Goal: Task Accomplishment & Management: Use online tool/utility

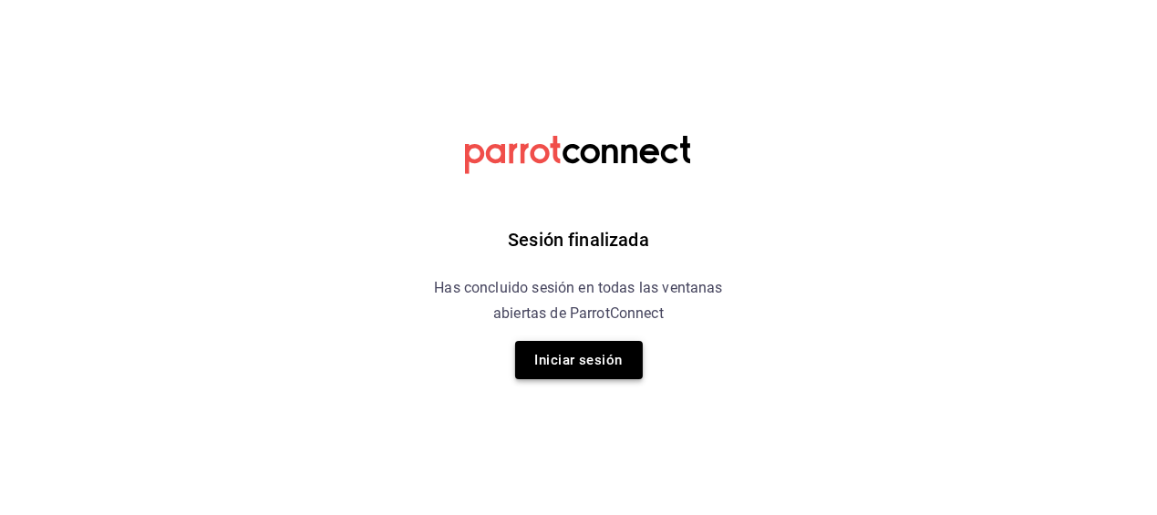
click at [547, 364] on button "Iniciar sesión" at bounding box center [579, 360] width 128 height 38
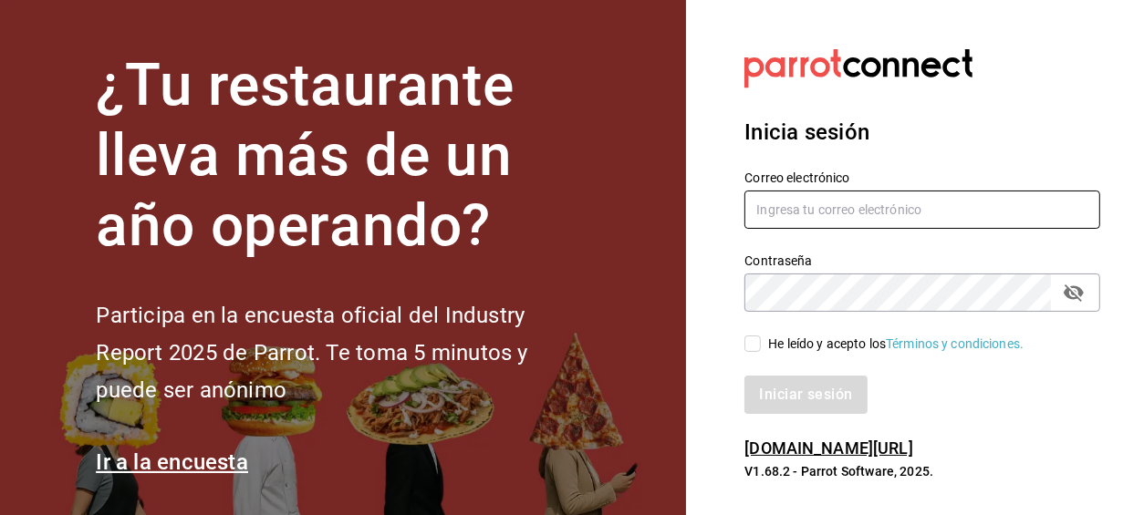
type input "alejandro_hdz73@hotmail.com"
click at [753, 343] on input "He leído y acepto los Términos y condiciones." at bounding box center [752, 344] width 16 height 16
checkbox input "true"
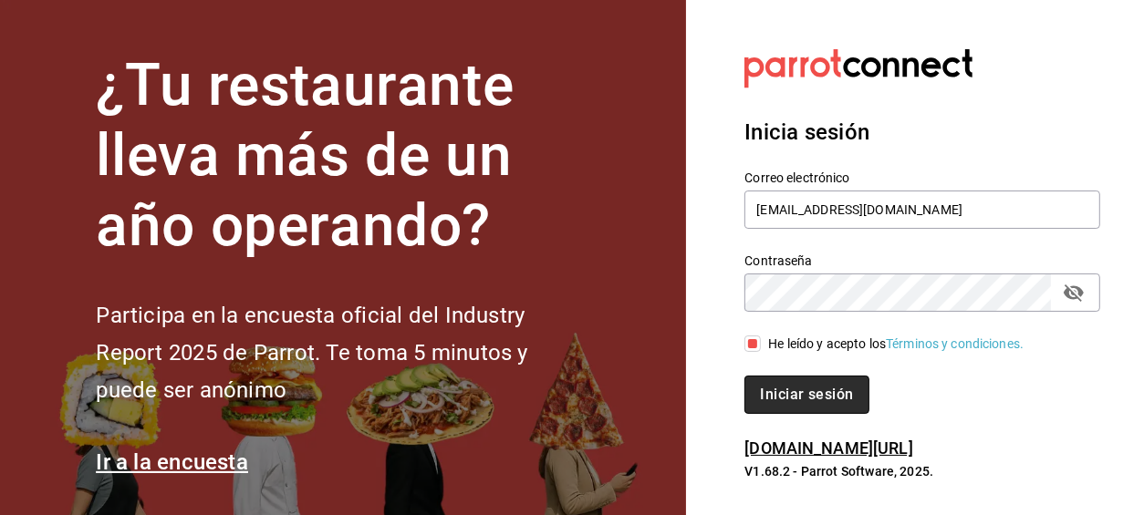
click at [809, 384] on button "Iniciar sesión" at bounding box center [806, 395] width 124 height 38
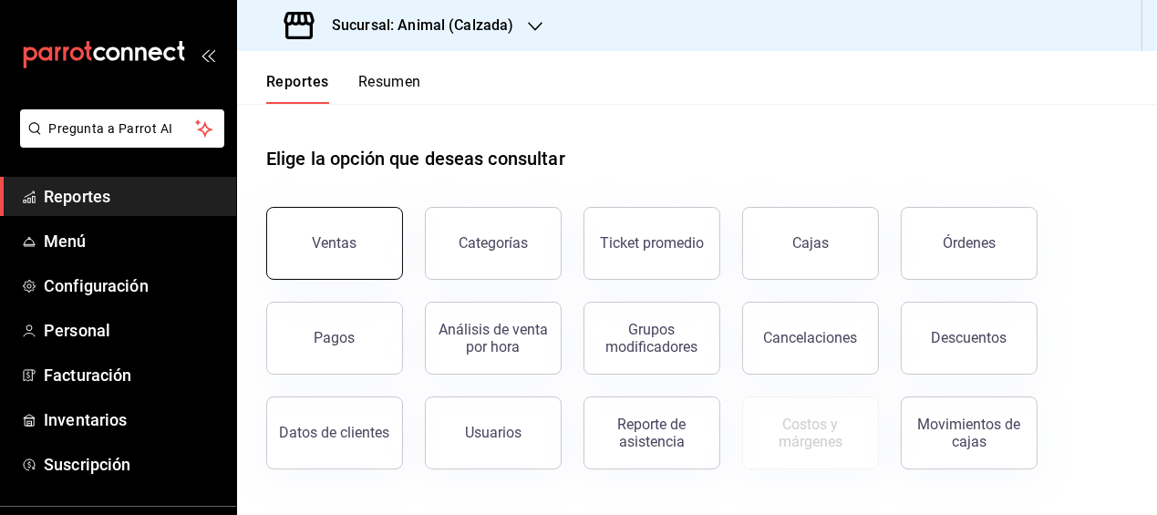
click at [360, 246] on button "Ventas" at bounding box center [334, 243] width 137 height 73
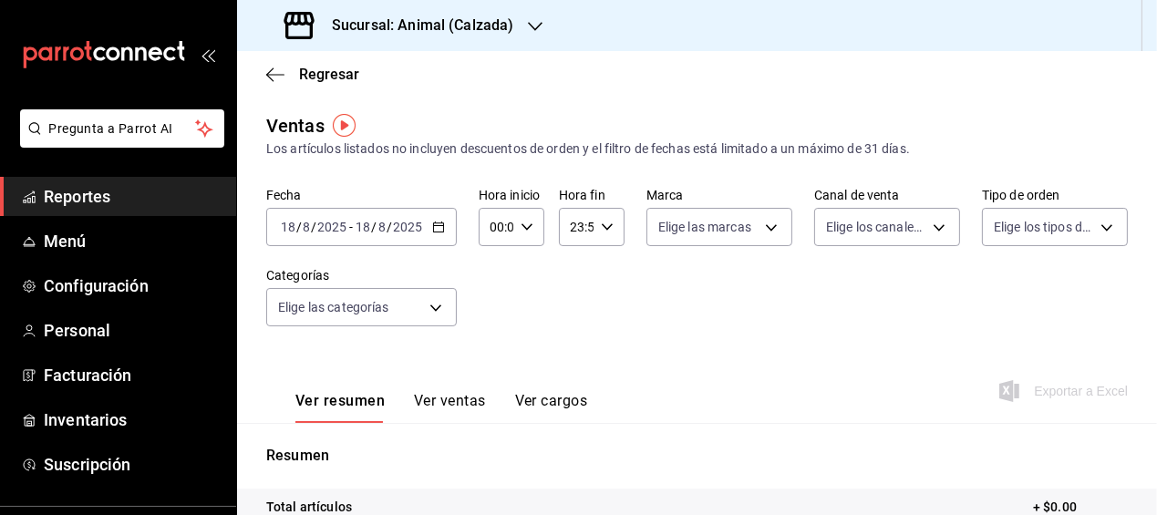
click at [439, 226] on icon "button" at bounding box center [438, 227] width 13 height 13
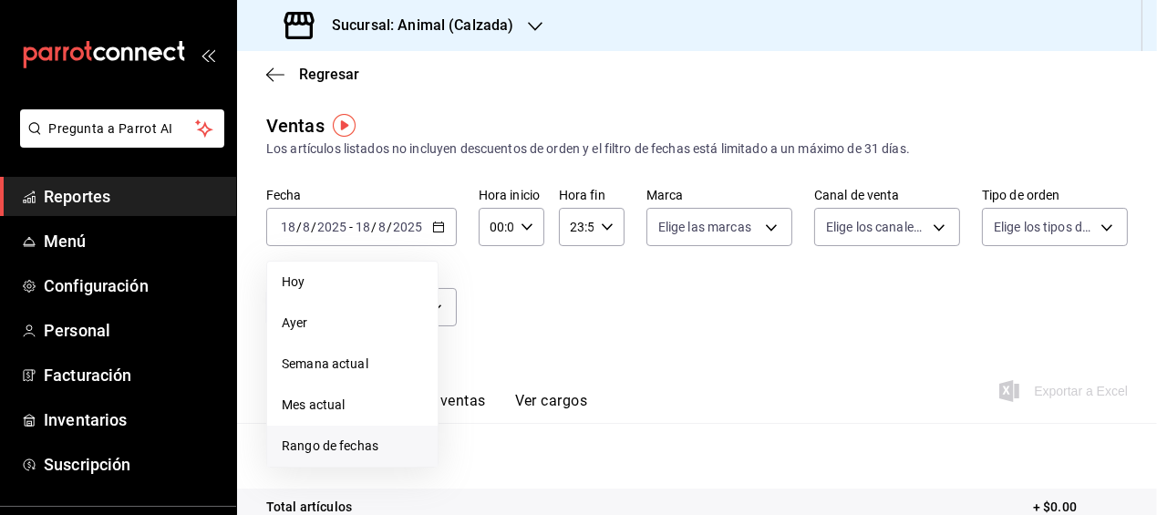
click at [352, 445] on span "Rango de fechas" at bounding box center [352, 446] width 141 height 19
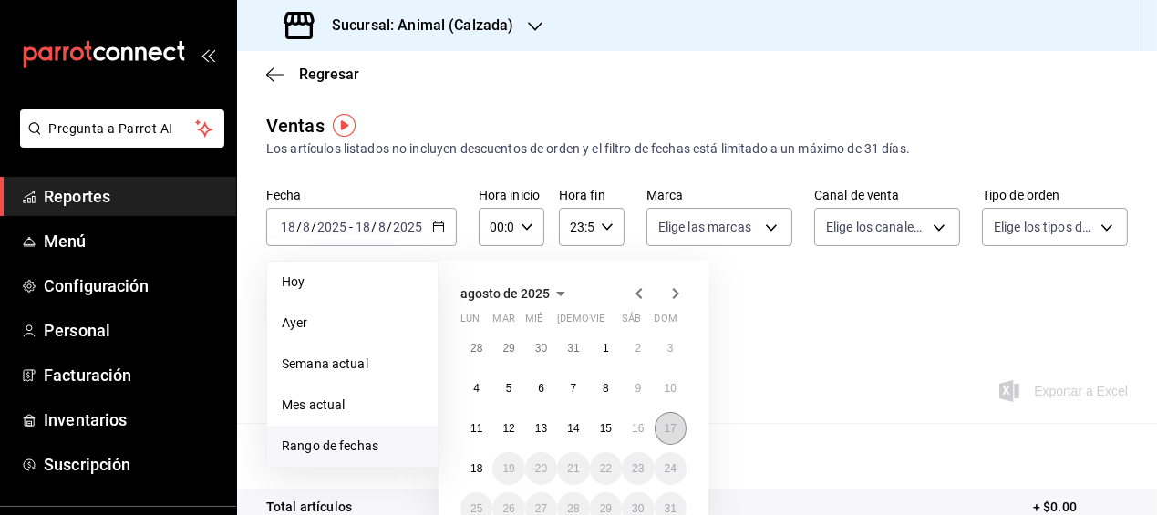
click at [665, 426] on abbr "17" at bounding box center [671, 428] width 12 height 13
click at [468, 470] on button "18" at bounding box center [477, 468] width 32 height 33
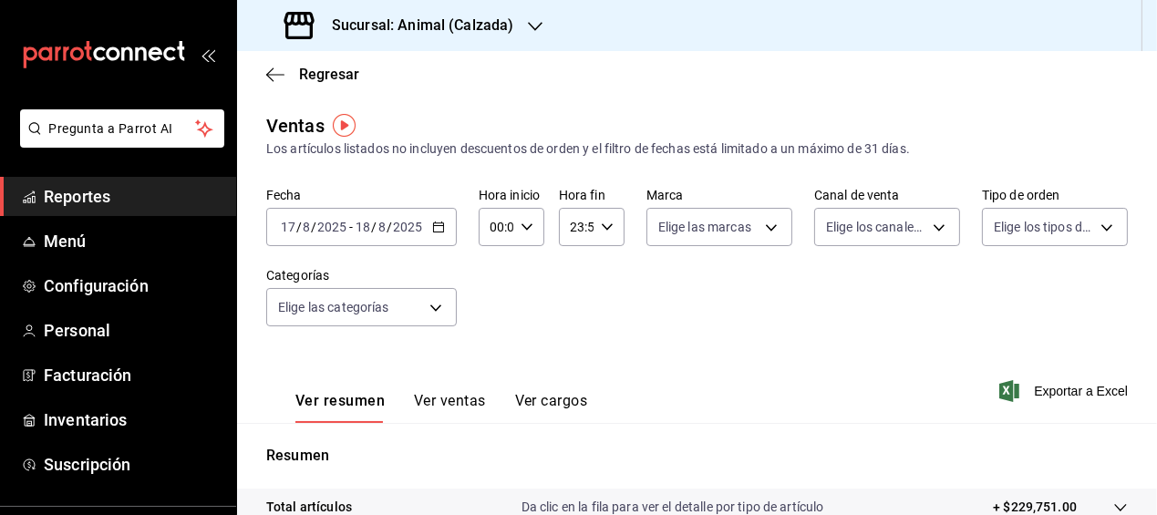
click at [523, 227] on \(Stroke\) "button" at bounding box center [527, 226] width 11 height 6
click at [494, 322] on span "05" at bounding box center [493, 323] width 3 height 15
type input "05:00"
click at [525, 276] on span "00" at bounding box center [525, 273] width 3 height 15
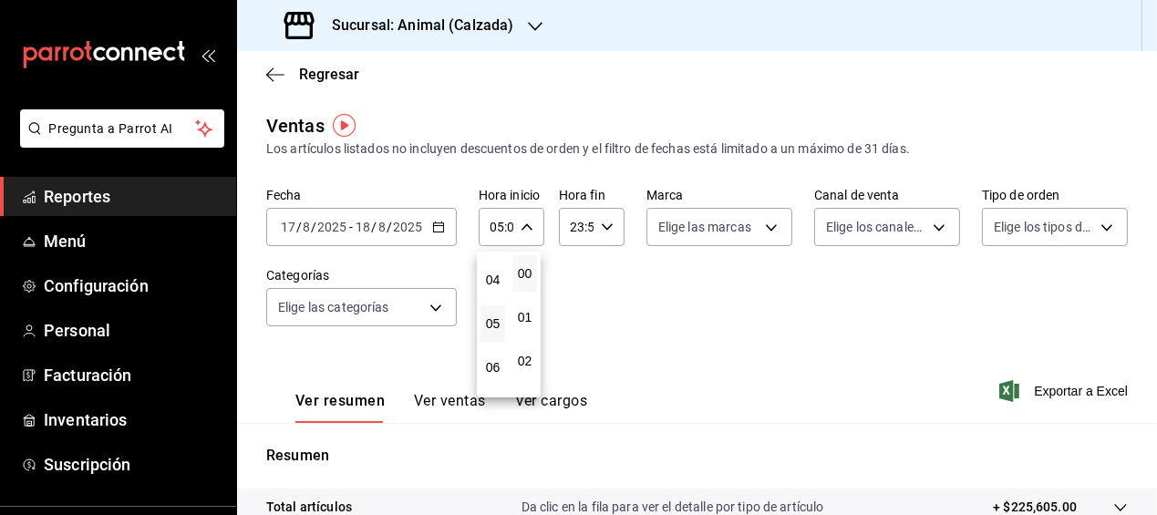
click at [599, 269] on div at bounding box center [578, 257] width 1157 height 515
click at [607, 228] on icon "button" at bounding box center [607, 227] width 13 height 13
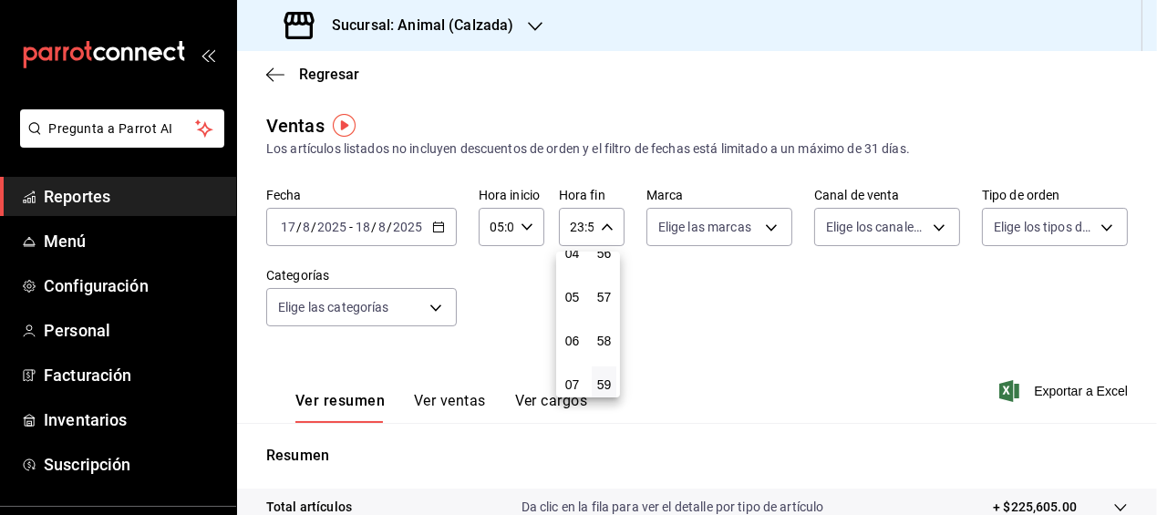
scroll to position [196, 0]
click at [571, 297] on span "05" at bounding box center [572, 296] width 3 height 15
click at [605, 276] on span "00" at bounding box center [604, 273] width 3 height 15
type input "05:00"
click at [730, 313] on div at bounding box center [578, 257] width 1157 height 515
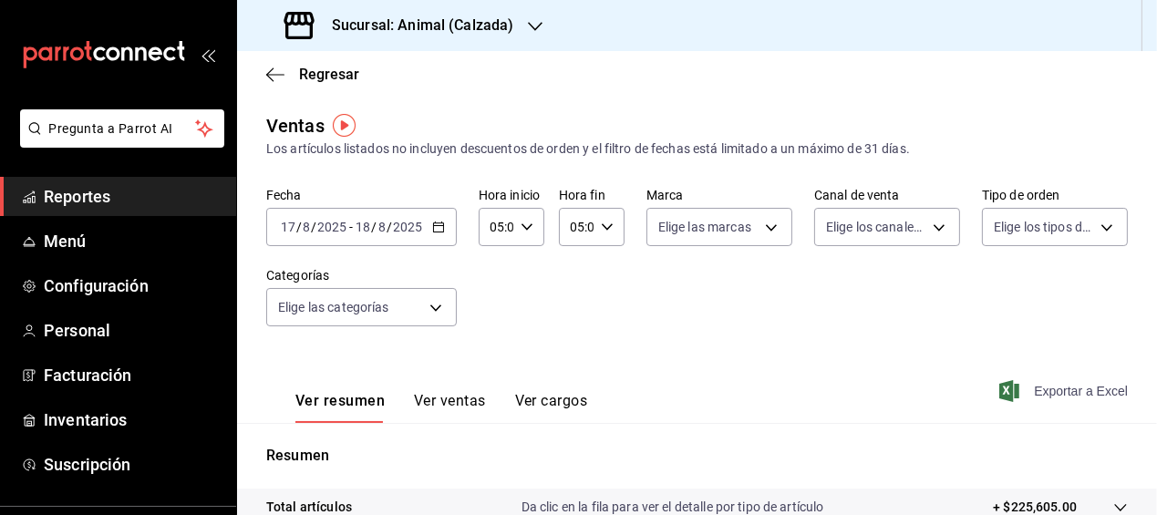
click at [1059, 393] on span "Exportar a Excel" at bounding box center [1065, 391] width 125 height 22
click at [286, 74] on span "Regresar" at bounding box center [312, 74] width 93 height 17
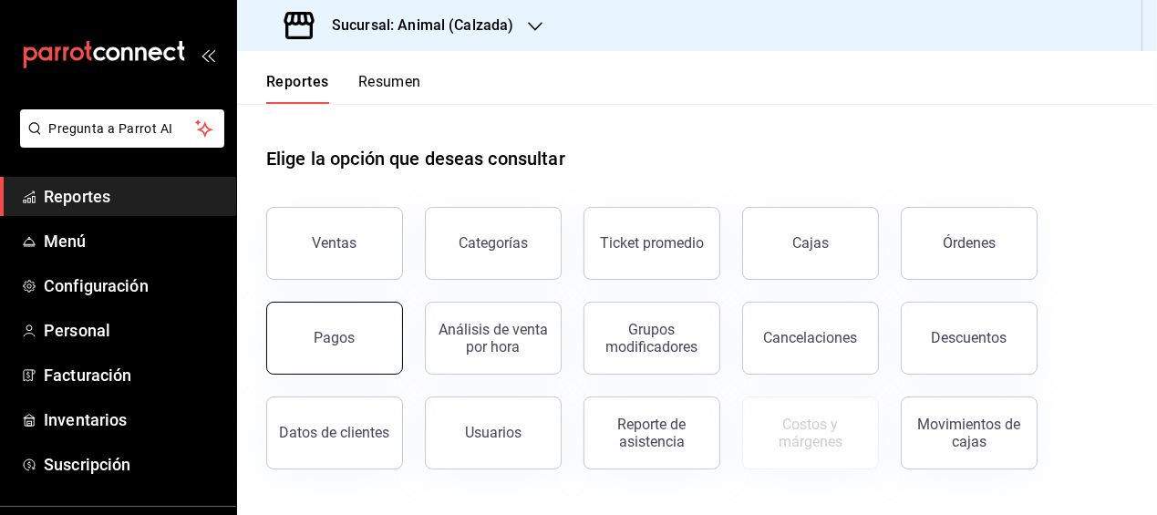
click at [378, 363] on button "Pagos" at bounding box center [334, 338] width 137 height 73
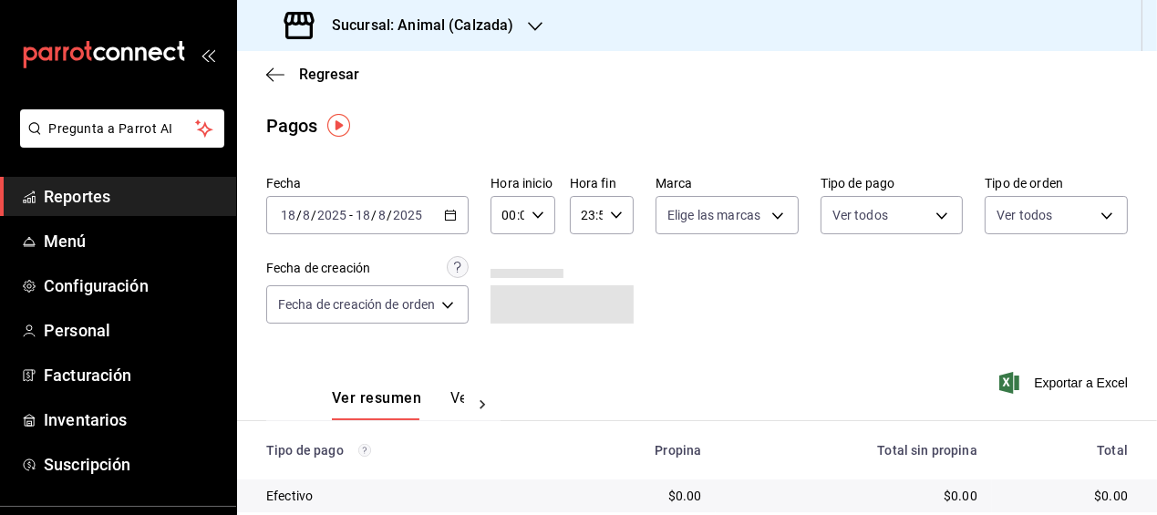
click at [453, 215] on icon "button" at bounding box center [450, 215] width 13 height 13
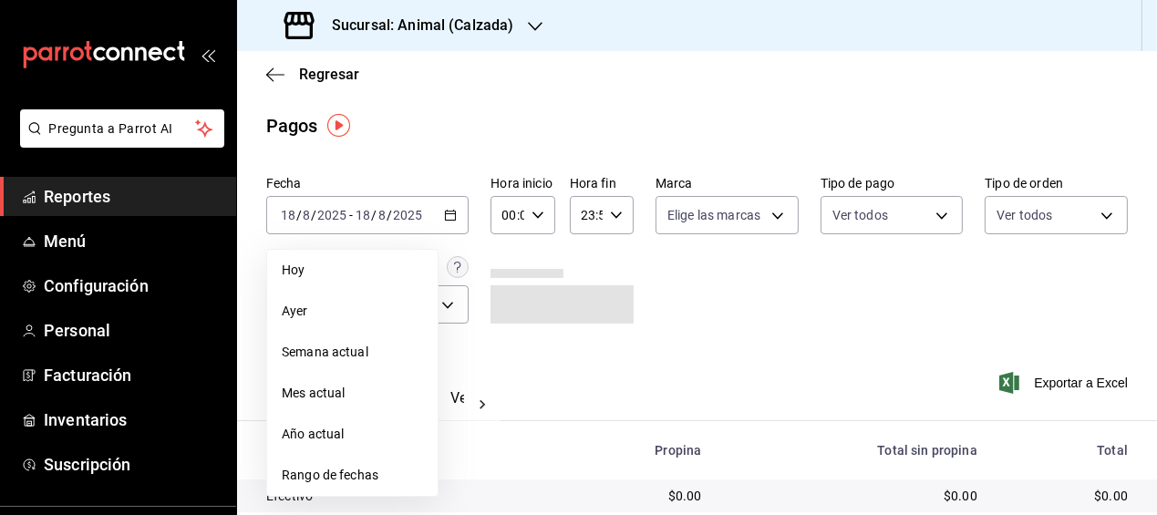
click at [346, 471] on span "Rango de fechas" at bounding box center [352, 475] width 141 height 19
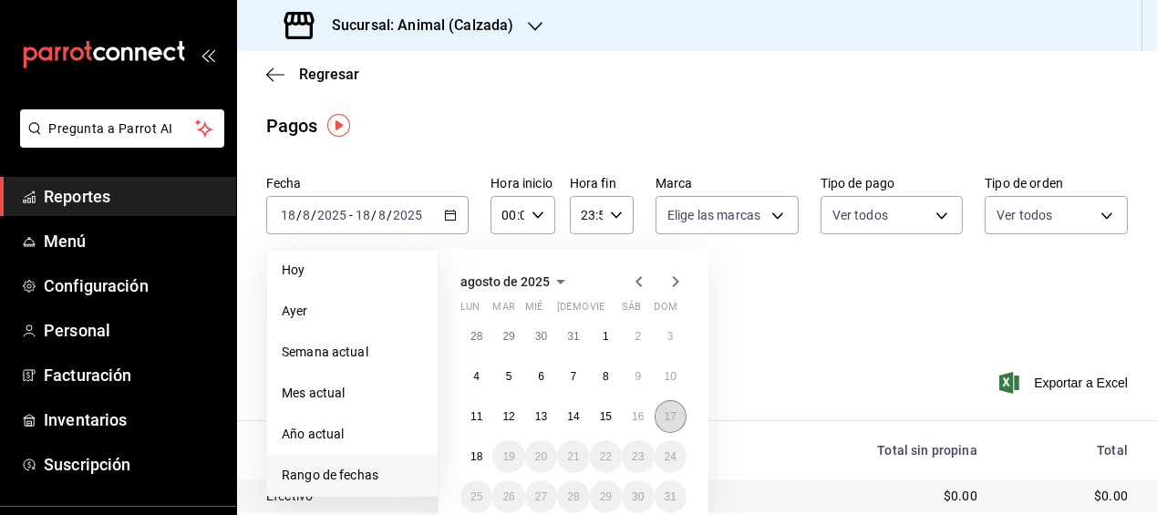
click at [667, 426] on button "17" at bounding box center [671, 416] width 32 height 33
click at [473, 451] on abbr "18" at bounding box center [477, 457] width 12 height 13
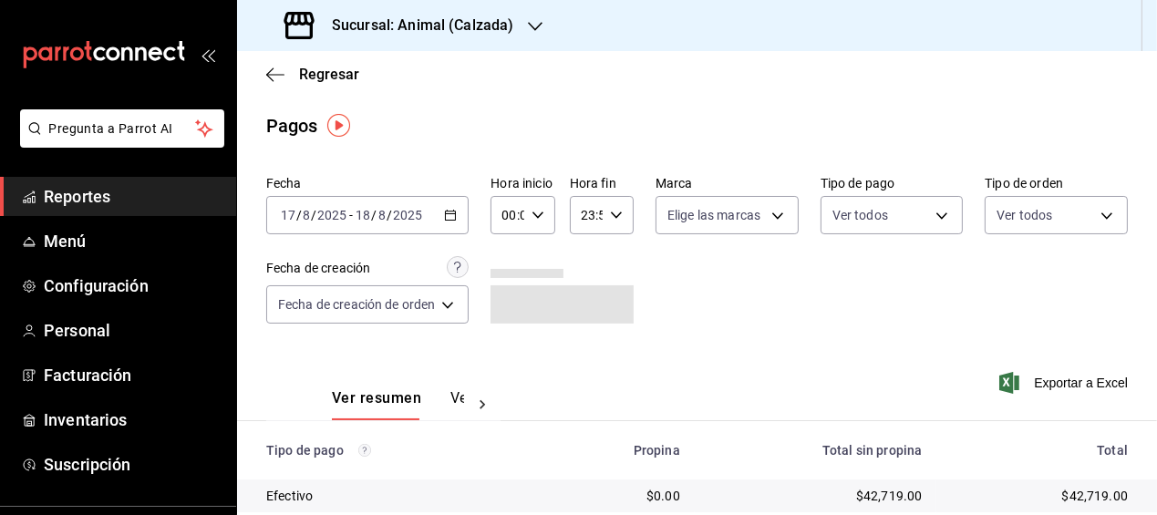
click at [535, 213] on icon "button" at bounding box center [538, 215] width 13 height 13
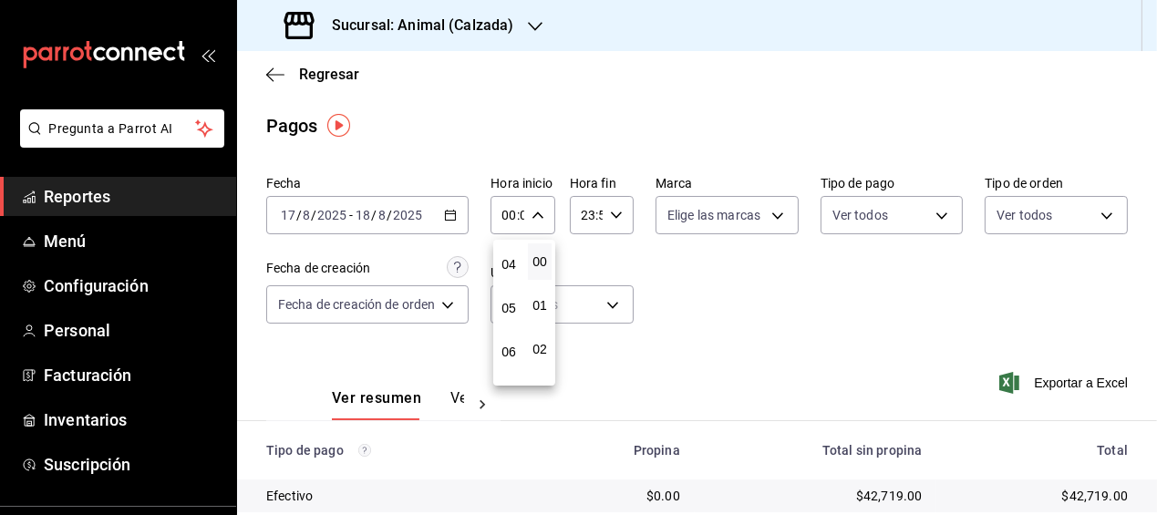
scroll to position [185, 0]
click at [510, 288] on span "05" at bounding box center [509, 295] width 2 height 15
type input "05:00"
click at [539, 265] on span "00" at bounding box center [540, 261] width 2 height 15
click at [617, 217] on div at bounding box center [578, 257] width 1157 height 515
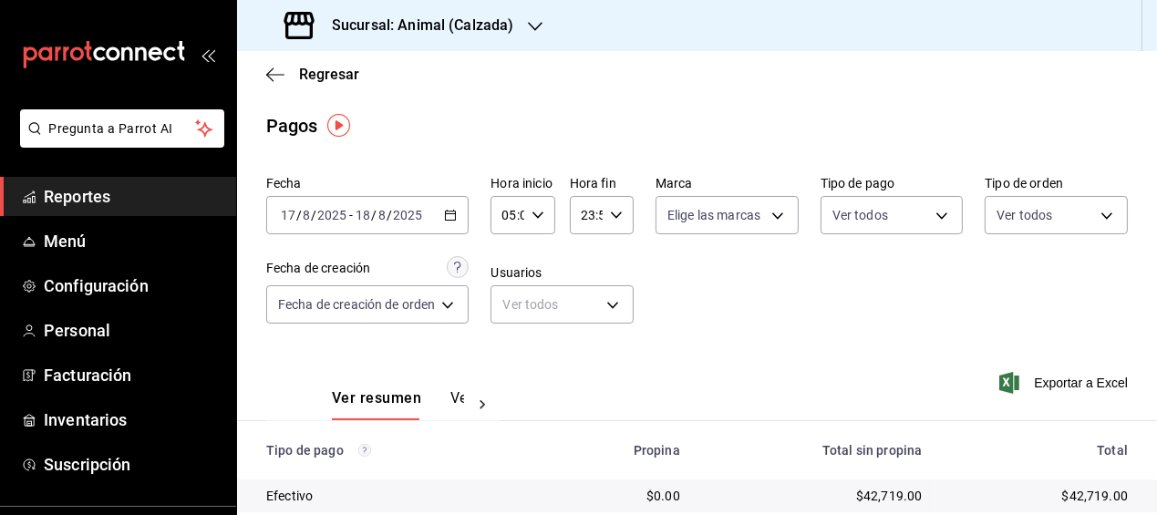
click at [617, 217] on icon "button" at bounding box center [616, 215] width 13 height 13
click at [586, 311] on span "05" at bounding box center [586, 316] width 2 height 15
click at [617, 257] on span "00" at bounding box center [617, 261] width 2 height 15
type input "05:00"
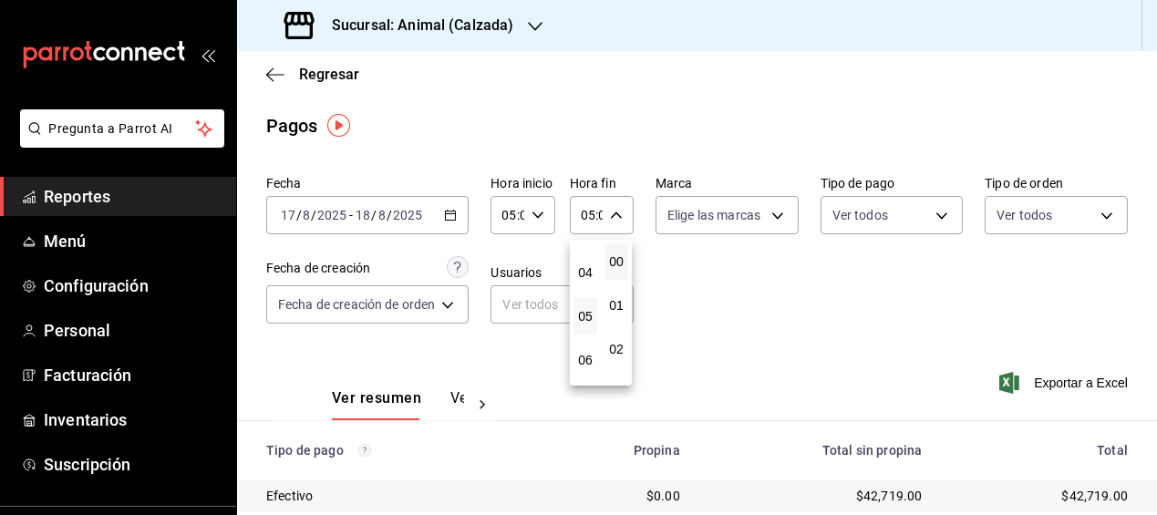
click at [674, 270] on div at bounding box center [578, 257] width 1157 height 515
click at [1060, 375] on span "Exportar a Excel" at bounding box center [1065, 383] width 125 height 22
click at [308, 77] on span "Regresar" at bounding box center [329, 74] width 60 height 17
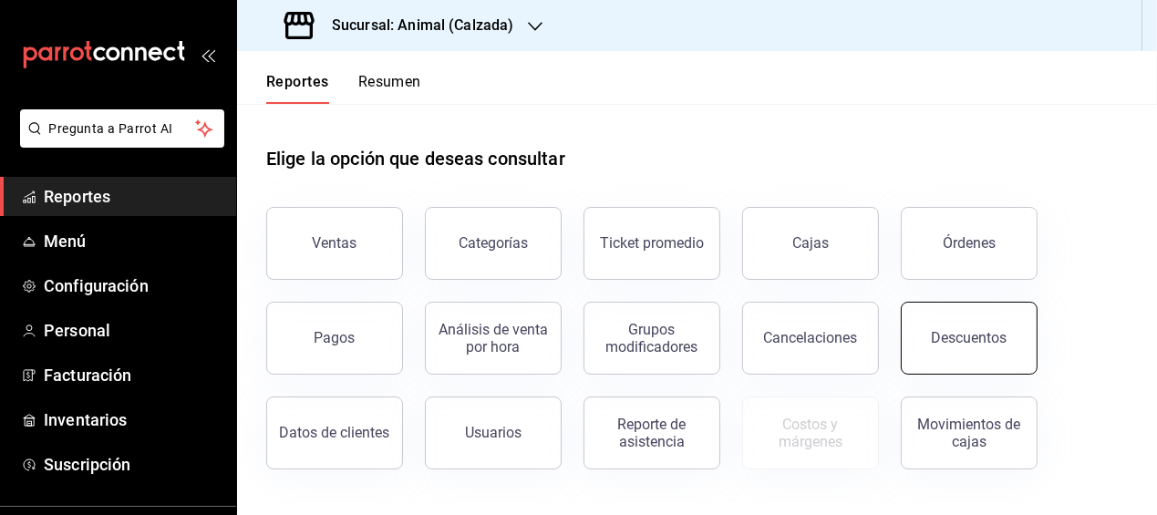
click at [942, 338] on div "Descuentos" at bounding box center [970, 337] width 76 height 17
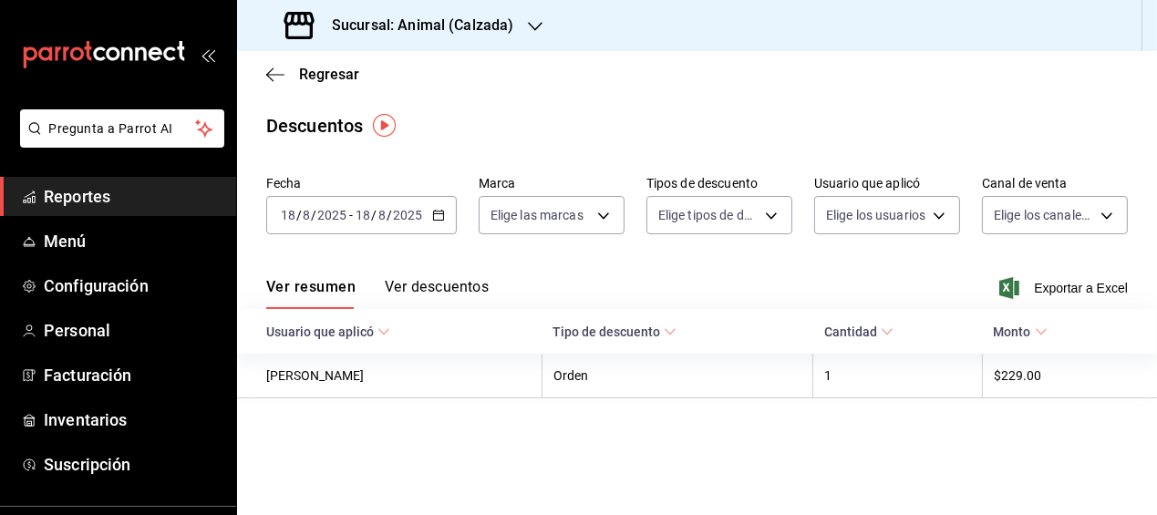
click at [432, 212] on icon "button" at bounding box center [438, 215] width 13 height 13
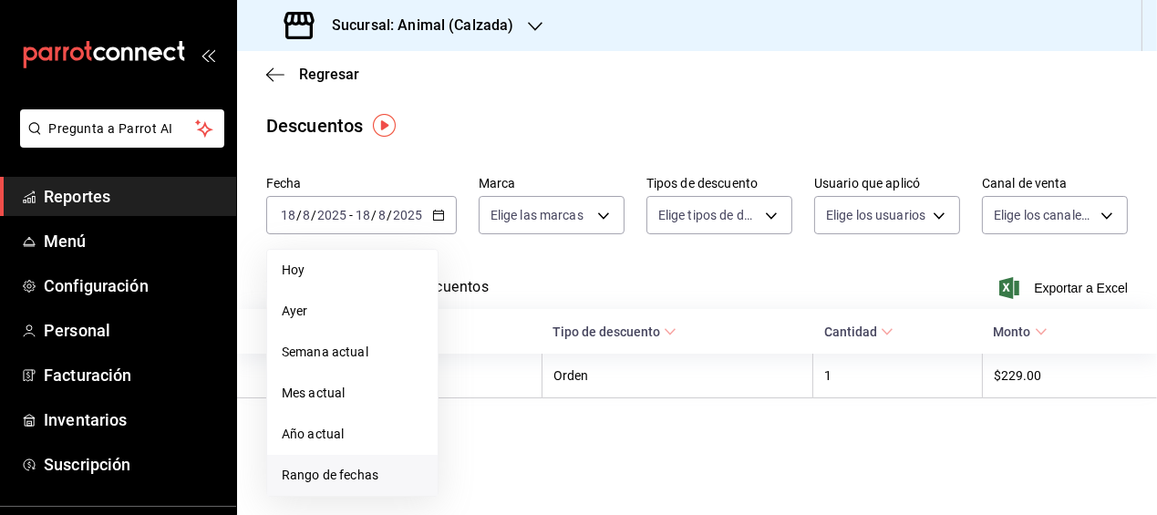
click at [322, 474] on span "Rango de fechas" at bounding box center [352, 475] width 141 height 19
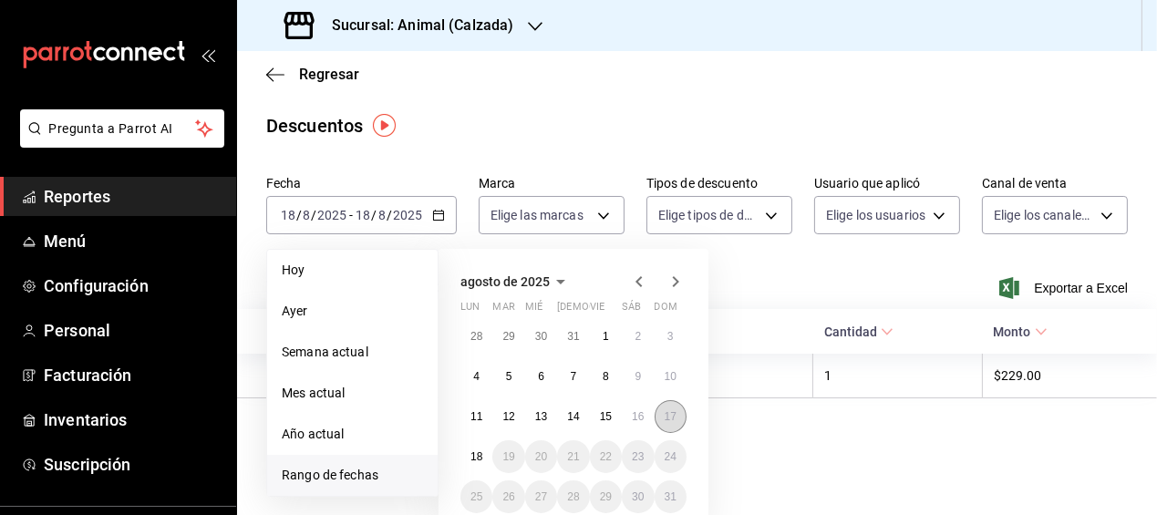
click at [678, 412] on button "17" at bounding box center [671, 416] width 32 height 33
click at [477, 453] on abbr "18" at bounding box center [477, 457] width 12 height 13
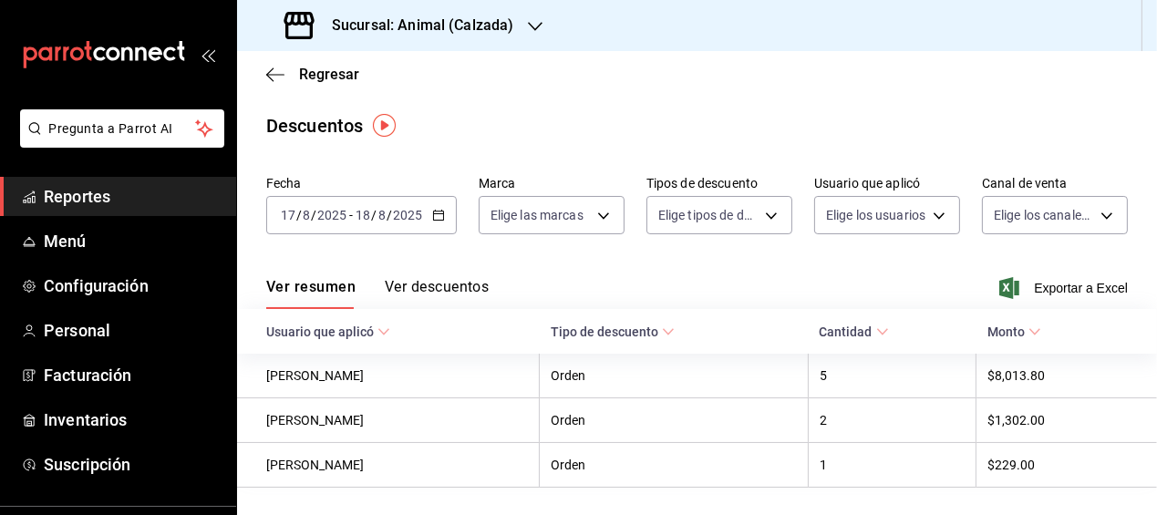
click at [806, 244] on div "Fecha [DATE] [DATE] - [DATE] [DATE] Marca Elige las marcas Tipos de descuento E…" at bounding box center [697, 213] width 862 height 88
click at [1052, 285] on span "Exportar a Excel" at bounding box center [1065, 288] width 125 height 22
